Goal: Communication & Community: Answer question/provide support

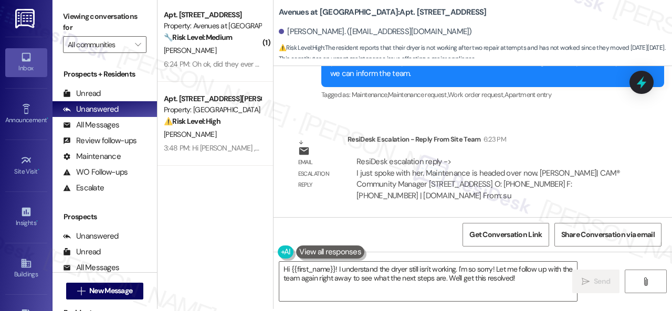
scroll to position [3, 0]
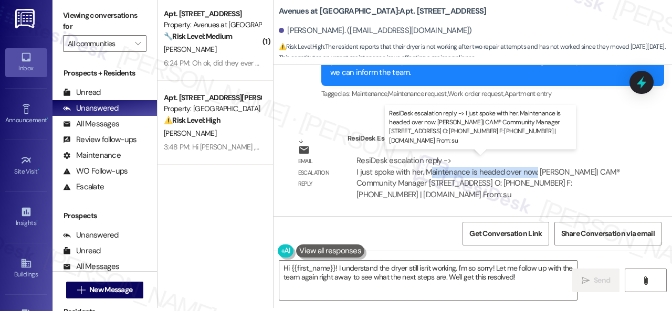
drag, startPoint x: 430, startPoint y: 171, endPoint x: 533, endPoint y: 172, distance: 102.4
click at [533, 172] on div "ResiDesk escalation reply -> I just spoke with her. Maintenance is headed over …" at bounding box center [489, 177] width 264 height 44
copy div "aintenance is headed over now."
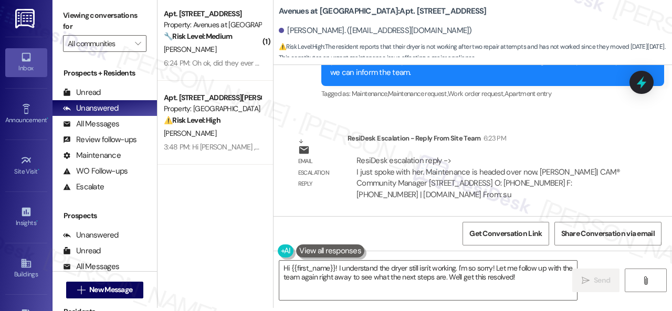
click at [641, 127] on div "Lease started Jul 30, 2025 at 8:00 PM Survey, sent via SMS Residesk Automated S…" at bounding box center [473, 140] width 399 height 151
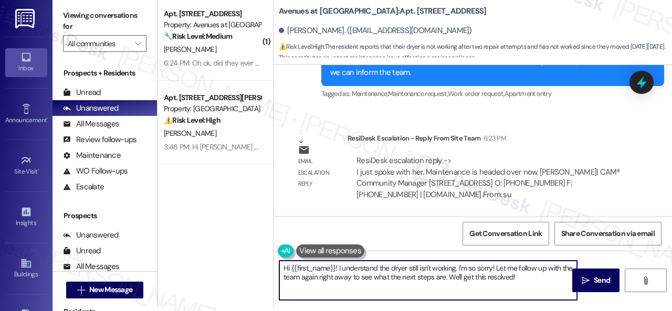
drag, startPoint x: 538, startPoint y: 279, endPoint x: 170, endPoint y: 240, distance: 370.2
click at [165, 240] on div "( 1 ) Apt. 10102, 12501 Broadway St Property: Avenues at Shadow Creek 🔧 Risk Le…" at bounding box center [415, 152] width 515 height 311
paste textarea "ey, I have an update on your concern. The site team has stated that maintenance…"
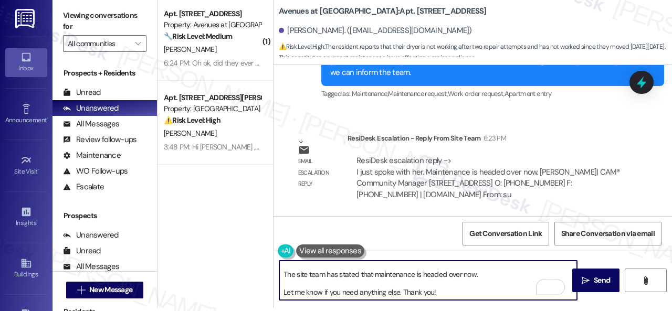
scroll to position [20, 0]
type textarea "Hey, I have an update on your concern. The site team has stated that maintenanc…"
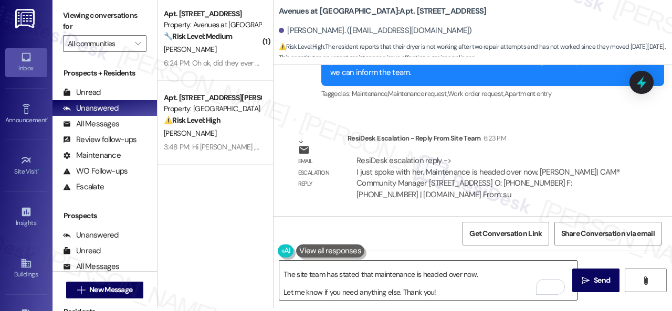
drag, startPoint x: 593, startPoint y: 287, endPoint x: 383, endPoint y: 268, distance: 210.4
click at [383, 268] on div "Hey, I have an update on your concern. The site team has stated that maintenanc…" at bounding box center [473, 290] width 399 height 79
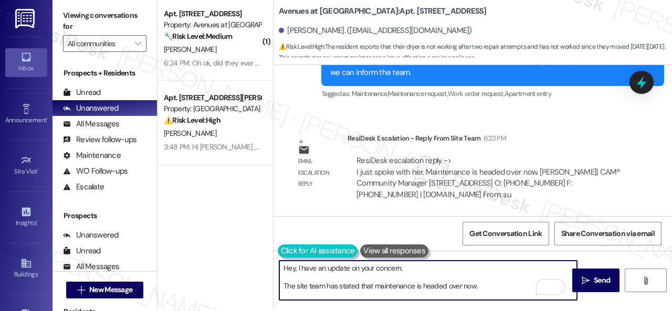
scroll to position [0, 0]
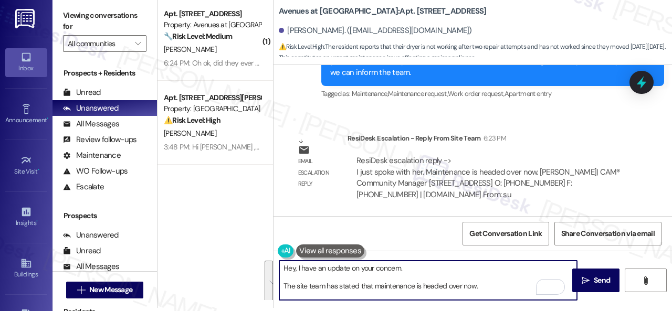
drag, startPoint x: 440, startPoint y: 285, endPoint x: 229, endPoint y: 226, distance: 219.2
click at [229, 226] on div "( 1 ) Apt. 10102, 12501 Broadway St Property: Avenues at Shadow Creek 🔧 Risk Le…" at bounding box center [415, 152] width 515 height 311
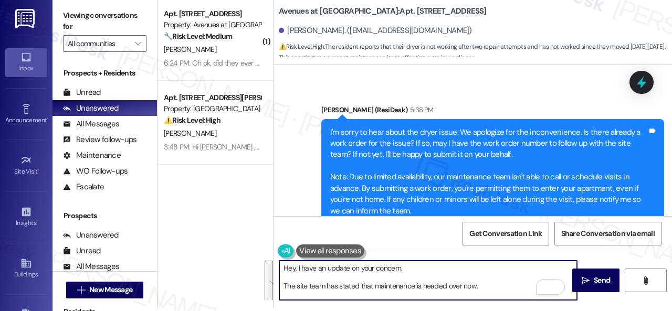
scroll to position [1224, 0]
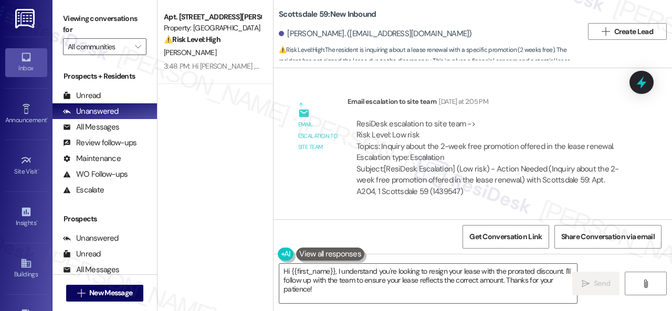
scroll to position [371, 0]
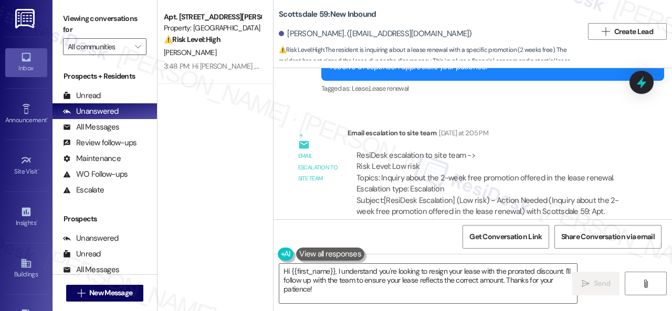
drag, startPoint x: 328, startPoint y: 295, endPoint x: 230, endPoint y: 251, distance: 107.4
click at [230, 251] on div "Apt. 218, 931 Fletcher Avenue Property: Pinnex North Square ⚠️ Risk Level: High…" at bounding box center [415, 155] width 515 height 311
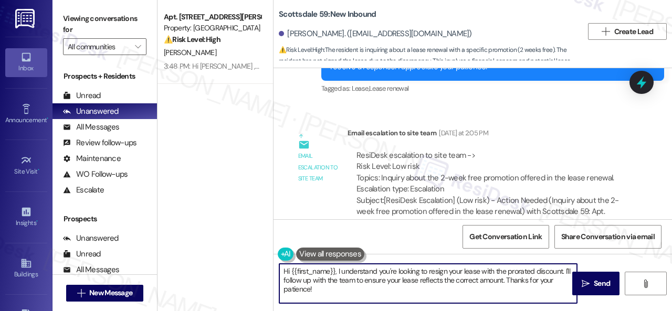
paste textarea "ey, I have an update on your concern. The site team has stated that your two-we…"
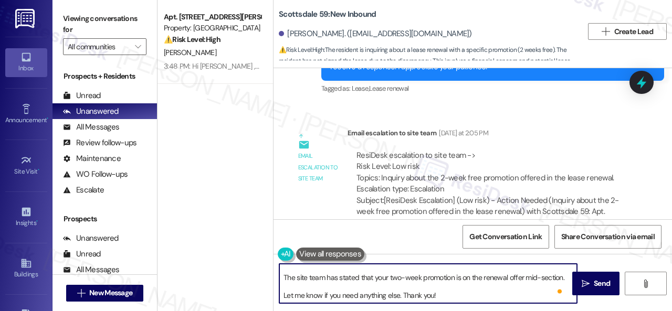
scroll to position [0, 0]
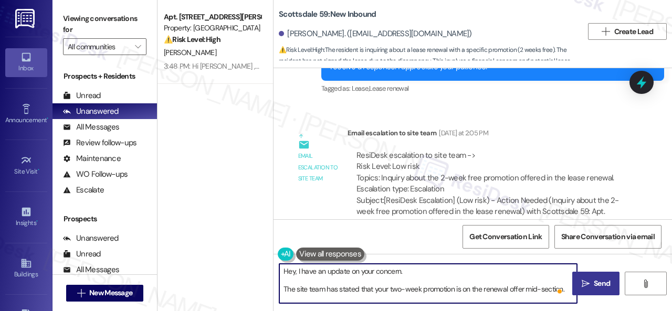
type textarea "Hey, I have an update on your concern. The site team has stated that your two-w…"
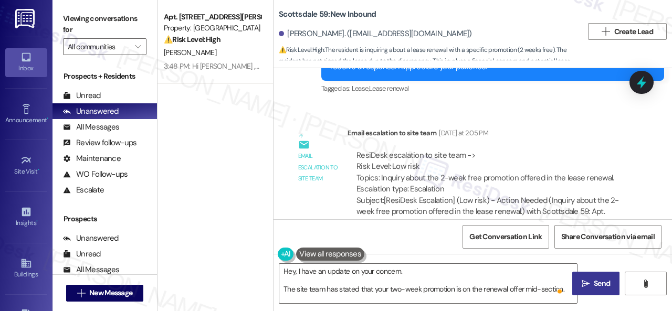
click at [602, 289] on span "Send" at bounding box center [602, 283] width 16 height 11
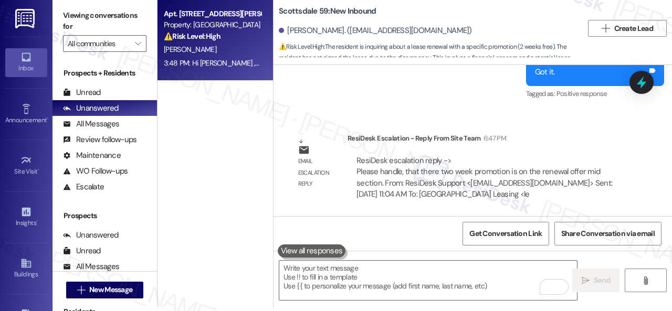
click at [211, 50] on div "V. Wiet" at bounding box center [212, 49] width 99 height 13
type textarea "Fetching suggested responses. Please feel free to read through the conversation…"
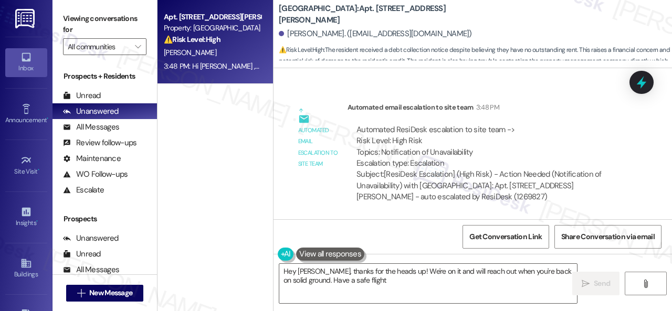
type textarea "Hey Victoria, thanks for the heads up! We're on it and will reach out when you'…"
click at [374, 14] on b "Pinnex North Square: Apt. 218, 931 Fletcher Avenue" at bounding box center [384, 14] width 210 height 23
copy b "218"
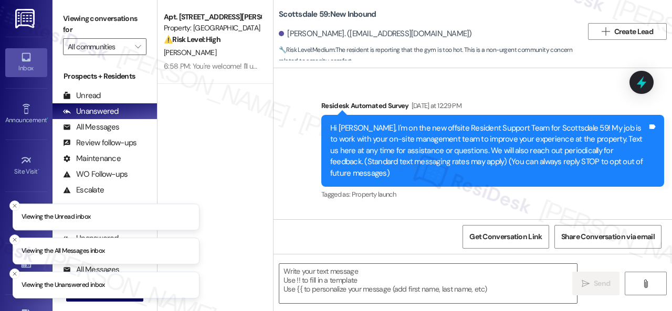
type textarea "Fetching suggested responses. Please feel free to read through the conversation…"
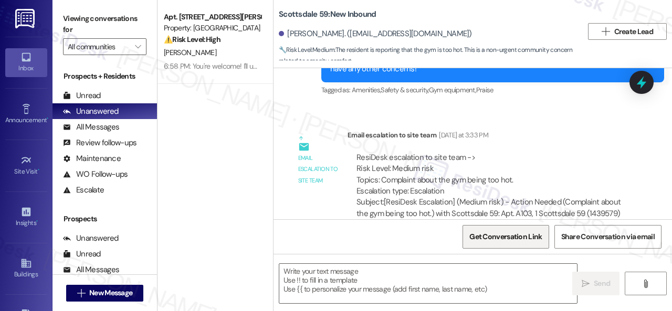
scroll to position [428, 0]
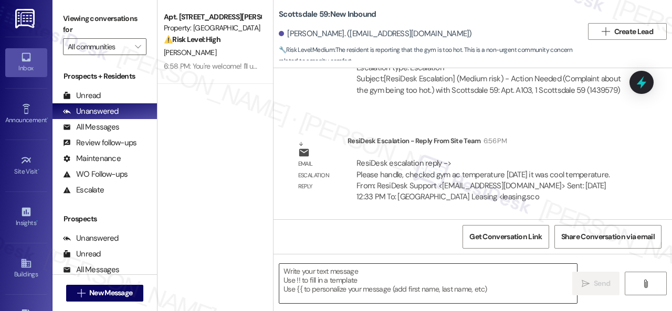
click at [432, 268] on textarea at bounding box center [428, 283] width 298 height 39
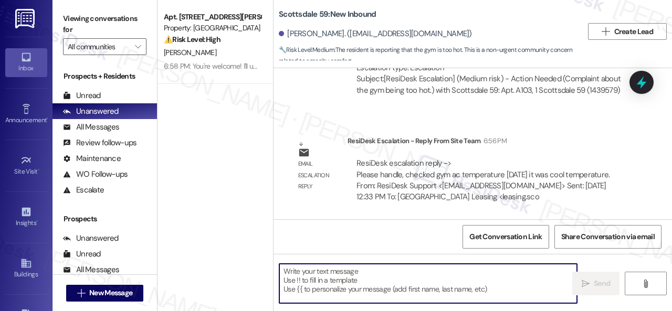
paste textarea "Hey, I have an update on your concern. The site team has stated that they check…"
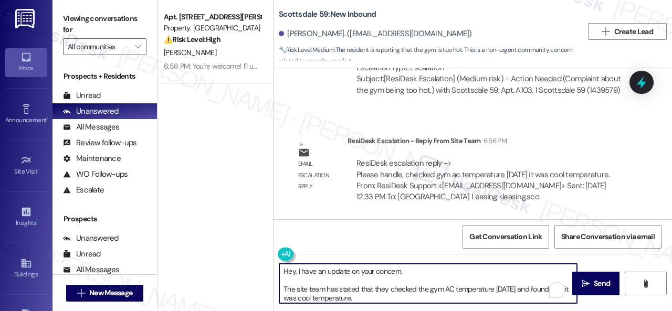
scroll to position [0, 0]
type textarea "Hey, I have an update on your concern. The site team has stated that they check…"
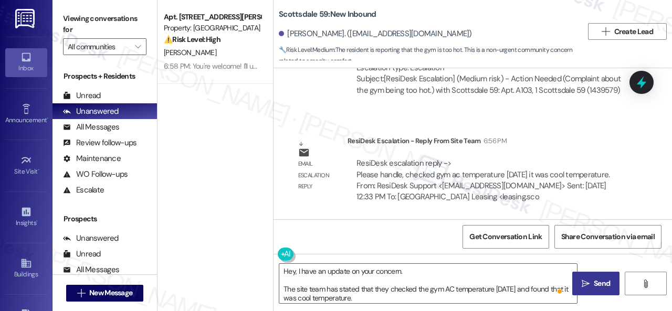
click at [596, 283] on span "Send" at bounding box center [602, 283] width 16 height 11
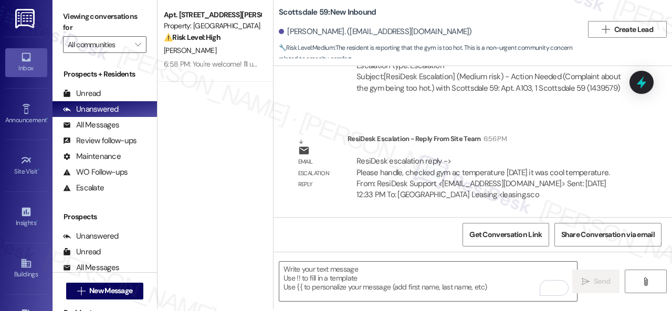
scroll to position [3, 0]
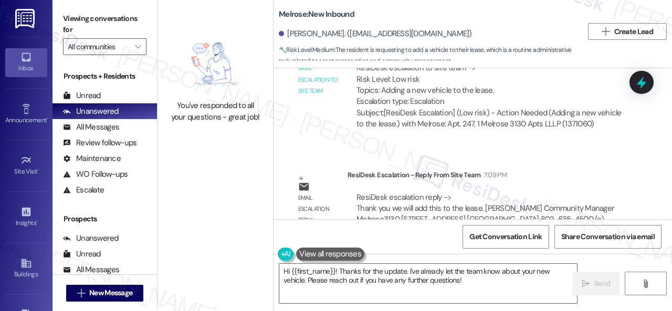
scroll to position [4470, 0]
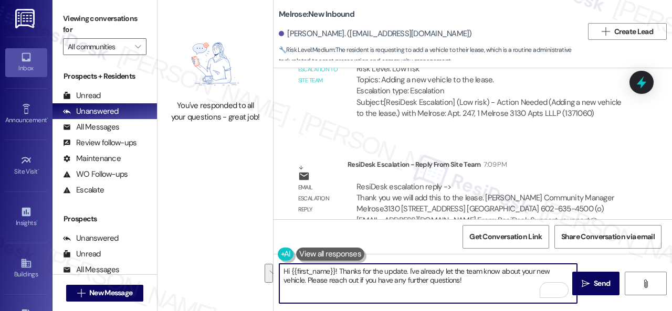
drag, startPoint x: 345, startPoint y: 270, endPoint x: 500, endPoint y: 277, distance: 155.6
click at [484, 282] on textarea "Hi {{first_name}}! Thanks for the update. I've already let the team know about …" at bounding box center [428, 283] width 298 height 39
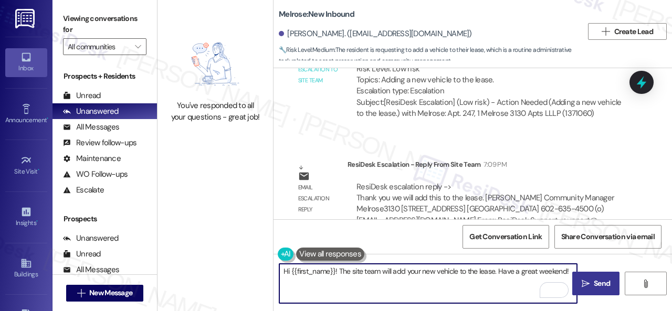
type textarea "Hi {{first_name}}! The site team will add your new vehicle to the lease. Have a…"
click at [594, 287] on span "Send" at bounding box center [602, 283] width 16 height 11
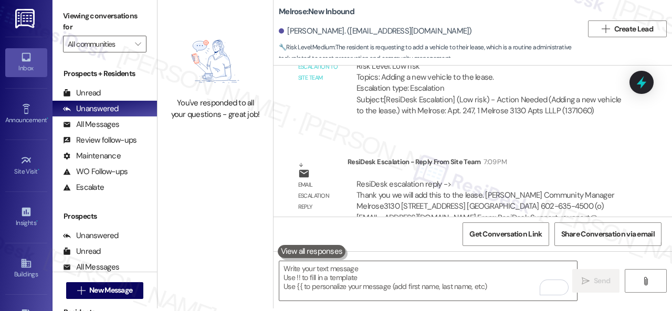
scroll to position [3, 0]
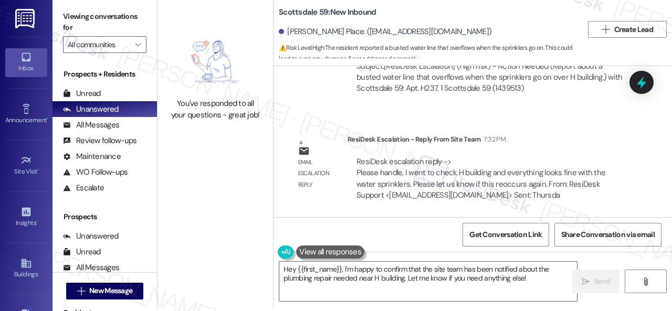
scroll to position [3, 0]
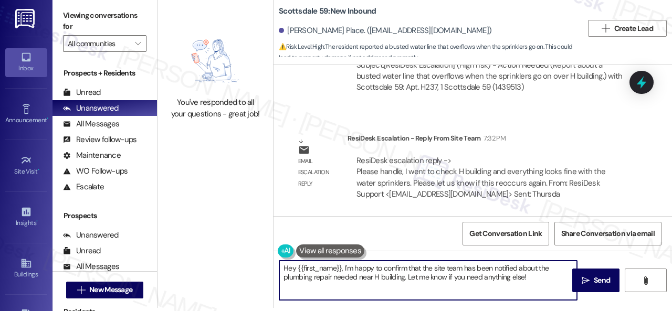
drag, startPoint x: 543, startPoint y: 280, endPoint x: 221, endPoint y: 216, distance: 328.8
click at [221, 216] on div "You've responded to all your questions - great job! Scottsdale 59: New Inbound …" at bounding box center [415, 152] width 515 height 311
paste textarea ", I have an update on your concern. The site team has stated that they went to …"
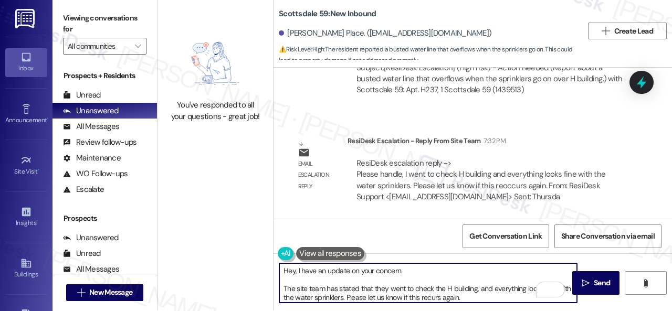
scroll to position [0, 0]
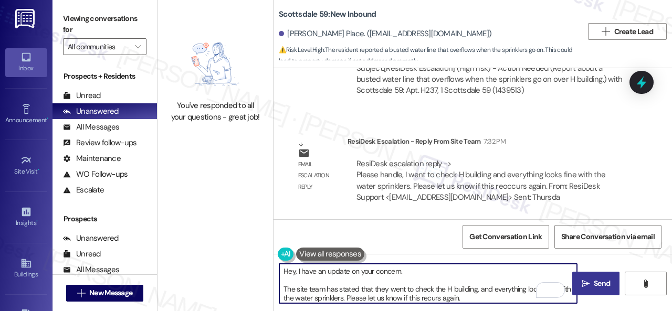
type textarea "Hey, I have an update on your concern. The site team has stated that they went …"
click at [598, 283] on span "Send" at bounding box center [602, 283] width 16 height 11
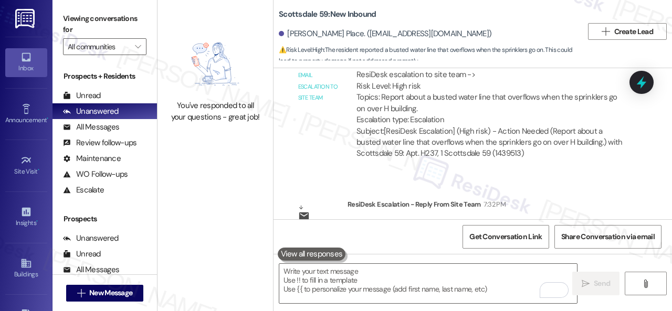
scroll to position [883, 0]
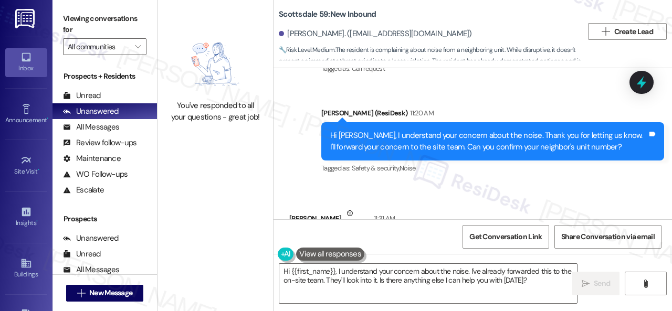
scroll to position [862, 0]
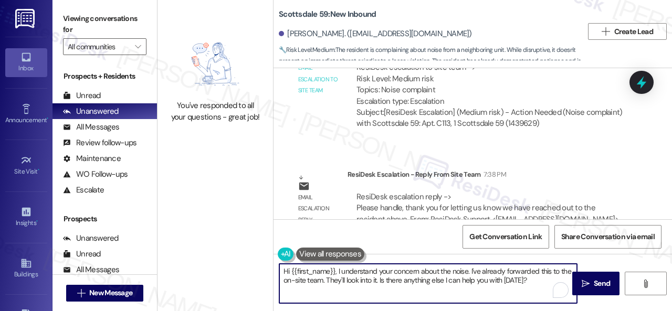
drag, startPoint x: 337, startPoint y: 270, endPoint x: 544, endPoint y: 279, distance: 207.1
click at [544, 279] on textarea "Hi {{first_name}}, I understand your concern about the noise. I've already forw…" at bounding box center [428, 283] width 298 height 39
paste textarea "thank you for letting us know we have reached out to the resident above."
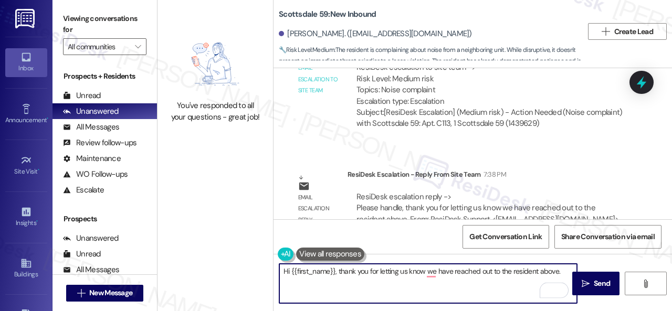
click at [337, 274] on textarea "Hi {{first_name}}, thank you for letting us know we have reached out to the res…" at bounding box center [428, 283] width 298 height 39
click at [396, 275] on textarea "Hi {{first_name}}, the site team thank you for letting us know we have reached …" at bounding box center [428, 283] width 298 height 39
click at [449, 276] on textarea "Hi {{first_name}}, the site team thanks you for letting us know we have reached…" at bounding box center [428, 283] width 298 height 39
drag, startPoint x: 479, startPoint y: 270, endPoint x: 490, endPoint y: 270, distance: 10.5
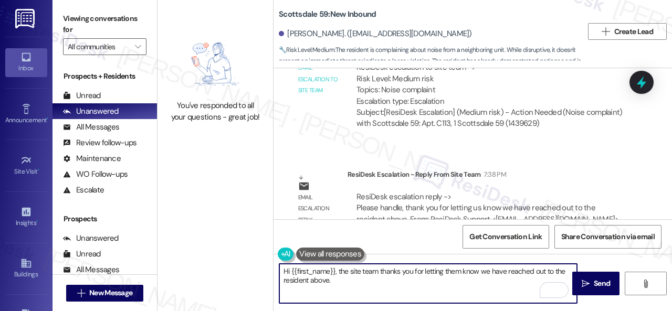
click at [490, 270] on textarea "Hi {{first_name}}, the site team thanks you for letting them know we have reach…" at bounding box center [428, 283] width 298 height 39
click at [357, 281] on textarea "Hi {{first_name}}, the site team thanks you for letting them know. They have re…" at bounding box center [428, 283] width 298 height 39
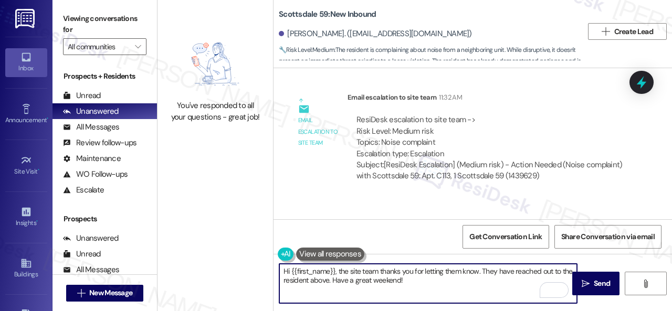
scroll to position [883, 0]
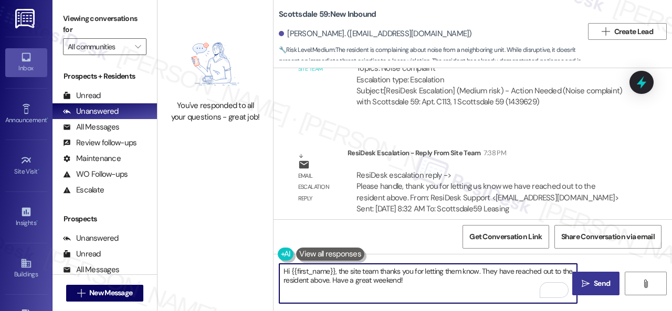
type textarea "Hi {{first_name}}, the site team thanks you for letting them know. They have re…"
click at [586, 284] on icon "" at bounding box center [586, 284] width 8 height 8
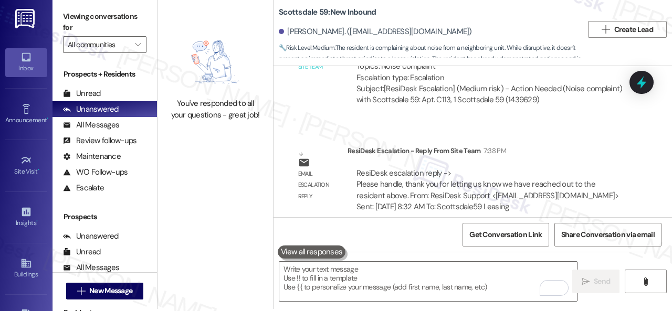
scroll to position [3, 0]
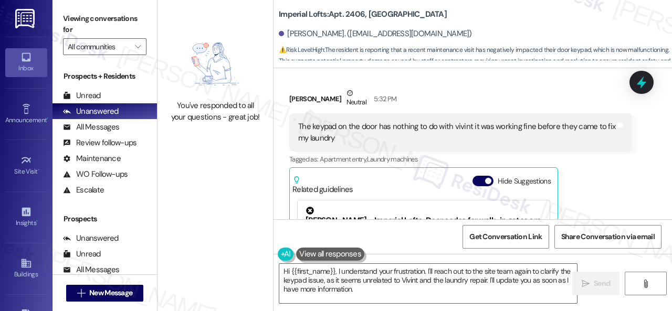
scroll to position [2265, 0]
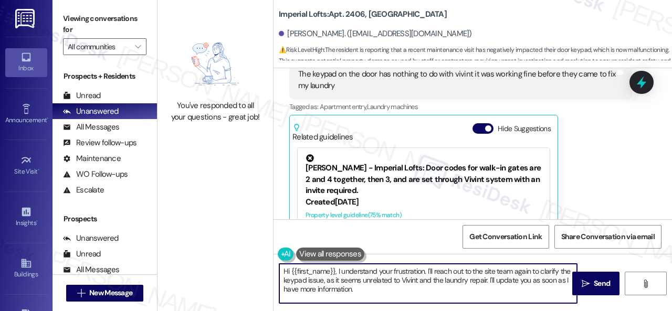
drag, startPoint x: 335, startPoint y: 273, endPoint x: 353, endPoint y: 289, distance: 24.9
click at [353, 289] on textarea "Hi {{first_name}}, I understand your frustration. I'll reach out to the site te…" at bounding box center [428, 283] width 298 height 39
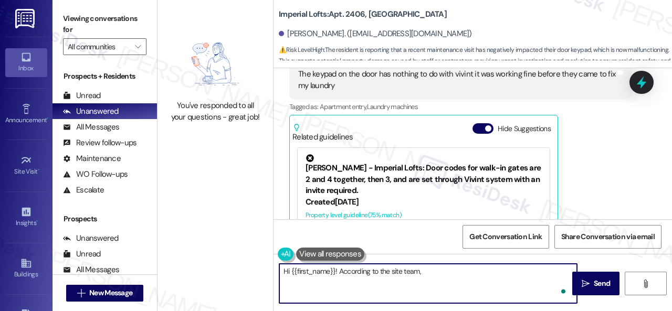
paste textarea "he keypad on the door is a Vivint product. Our team is not able to fix them as …"
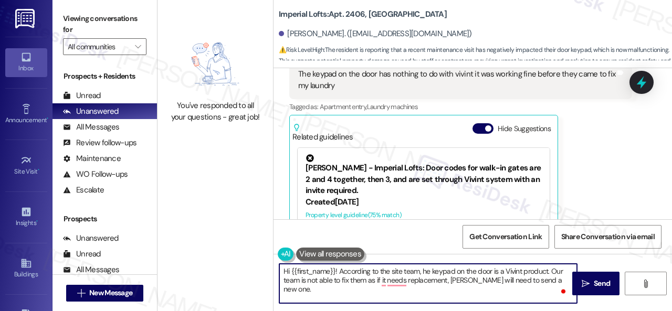
click at [423, 273] on textarea "Hi {{first_name}}! According to the site team, he keypad on the door is a Vivin…" at bounding box center [428, 283] width 298 height 39
click at [556, 272] on textarea "Hi {{first_name}}! According to the site team, the keypad on the door is a Vivi…" at bounding box center [428, 283] width 298 height 39
click at [380, 282] on textarea "Hi {{first_name}}! According to the site team, the keypad on the door is a Vivi…" at bounding box center [428, 283] width 298 height 39
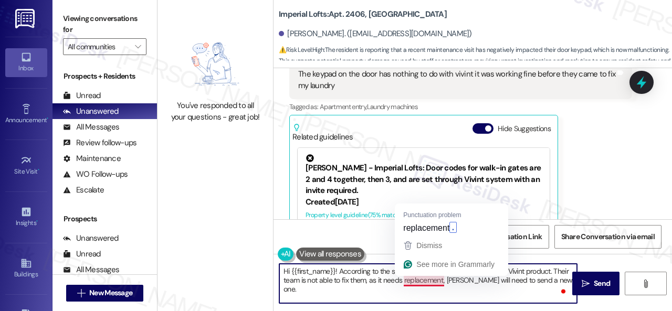
click at [418, 279] on textarea "Hi {{first_name}}! According to the site team, the keypad on the door is a Vivi…" at bounding box center [428, 283] width 298 height 39
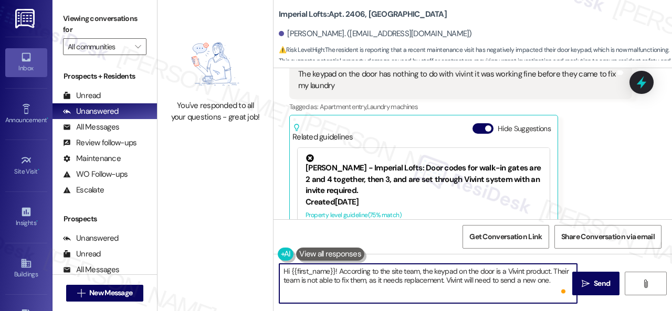
click at [555, 278] on textarea "Hi {{first_name}}! According to the site team, the keypad on the door is a Vivi…" at bounding box center [428, 283] width 298 height 39
click at [600, 284] on span "Send" at bounding box center [602, 283] width 16 height 11
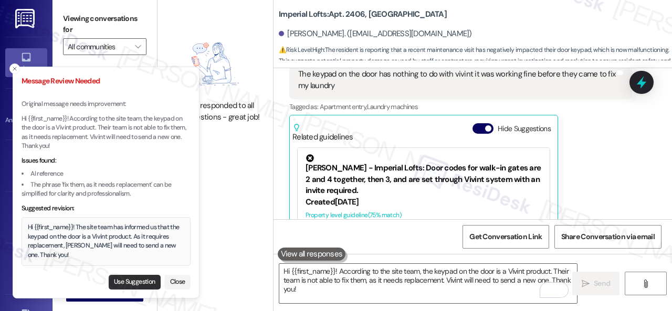
click at [119, 283] on button "Use Suggestion" at bounding box center [135, 282] width 52 height 15
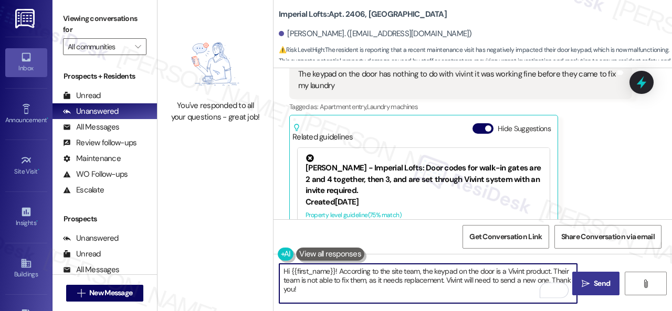
click at [427, 282] on textarea "Hi {{first_name}}! The site team has informed us that the keypad on the door is…" at bounding box center [428, 283] width 298 height 39
type textarea "Hi {{first_name}}! The site team has informed us that the keypad on the door is…"
click at [426, 282] on textarea "Hi {{first_name}}! The site team has informed us that the keypad on the door is…" at bounding box center [428, 283] width 298 height 39
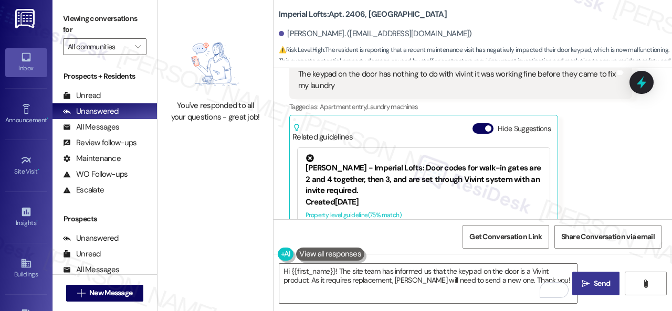
click at [587, 280] on span " Send" at bounding box center [596, 283] width 33 height 11
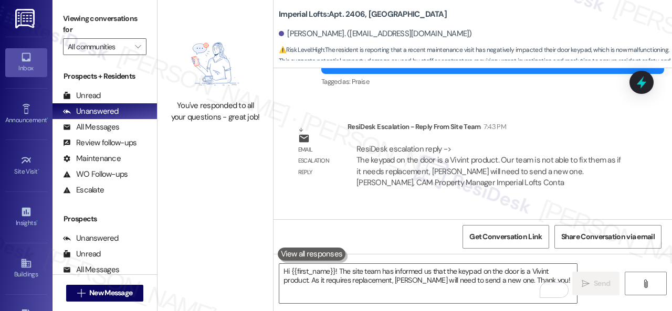
scroll to position [2823, 0]
